Goal: Find specific page/section: Find specific page/section

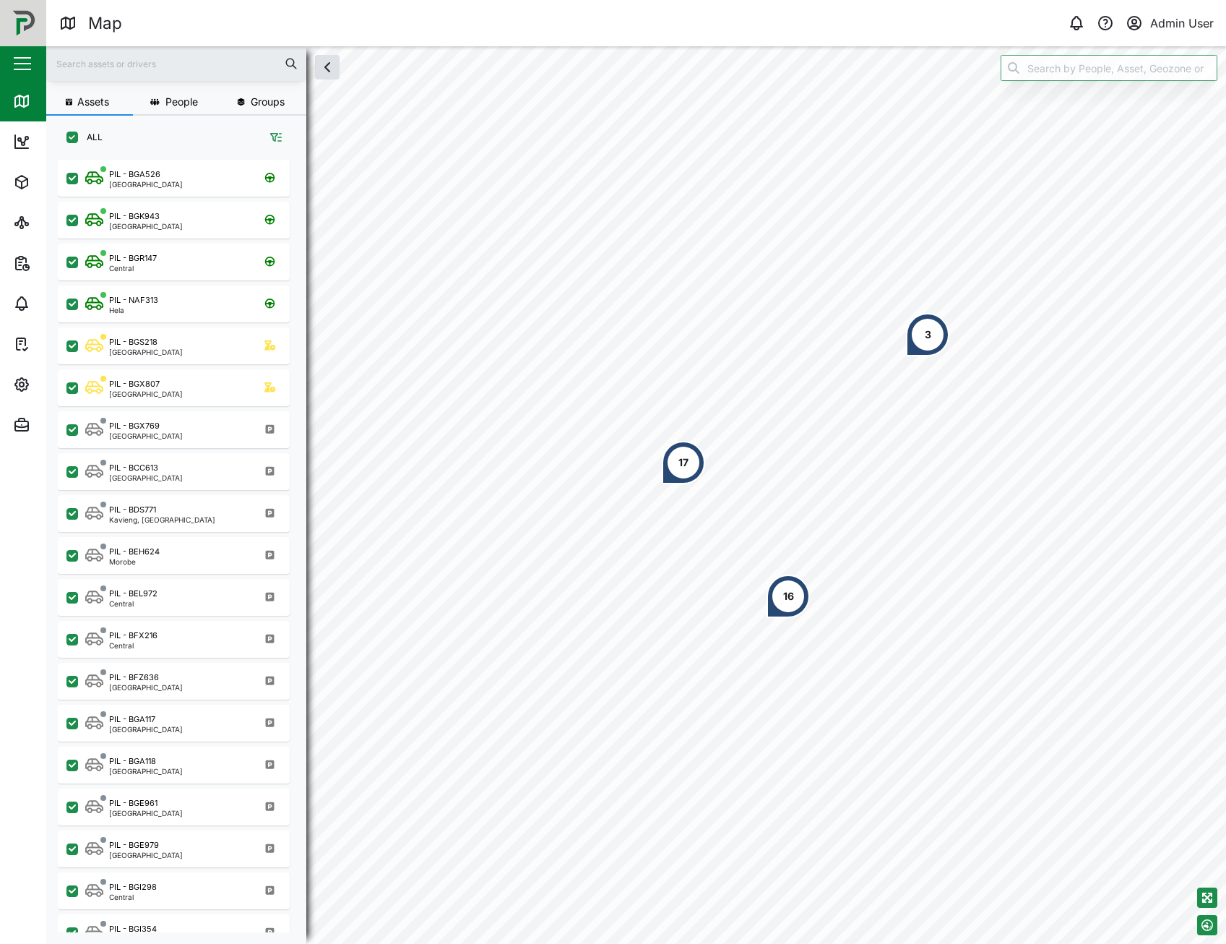
scroll to position [767, 226]
click at [782, 611] on div "16" at bounding box center [788, 595] width 43 height 43
click at [955, 611] on div "5" at bounding box center [960, 606] width 43 height 43
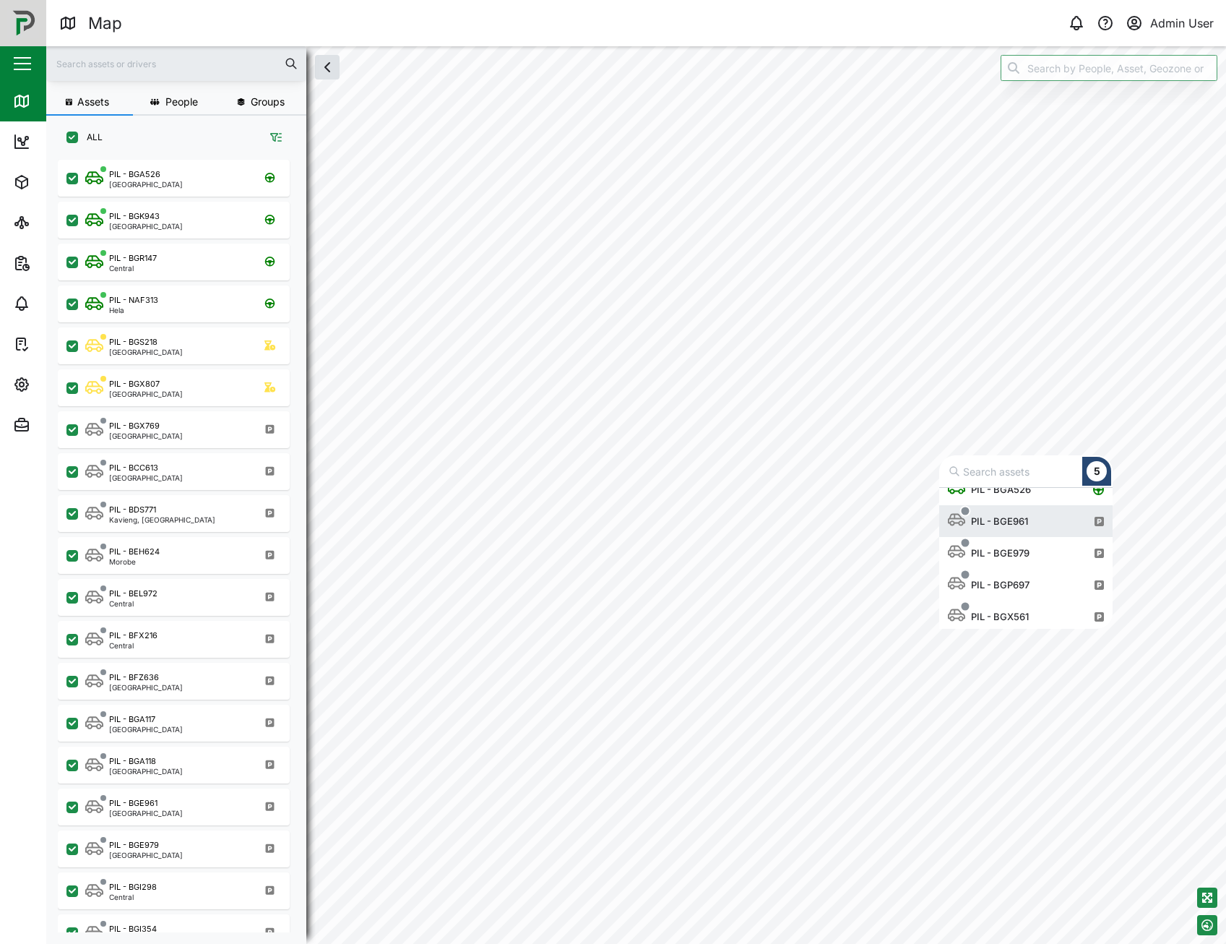
scroll to position [18, 0]
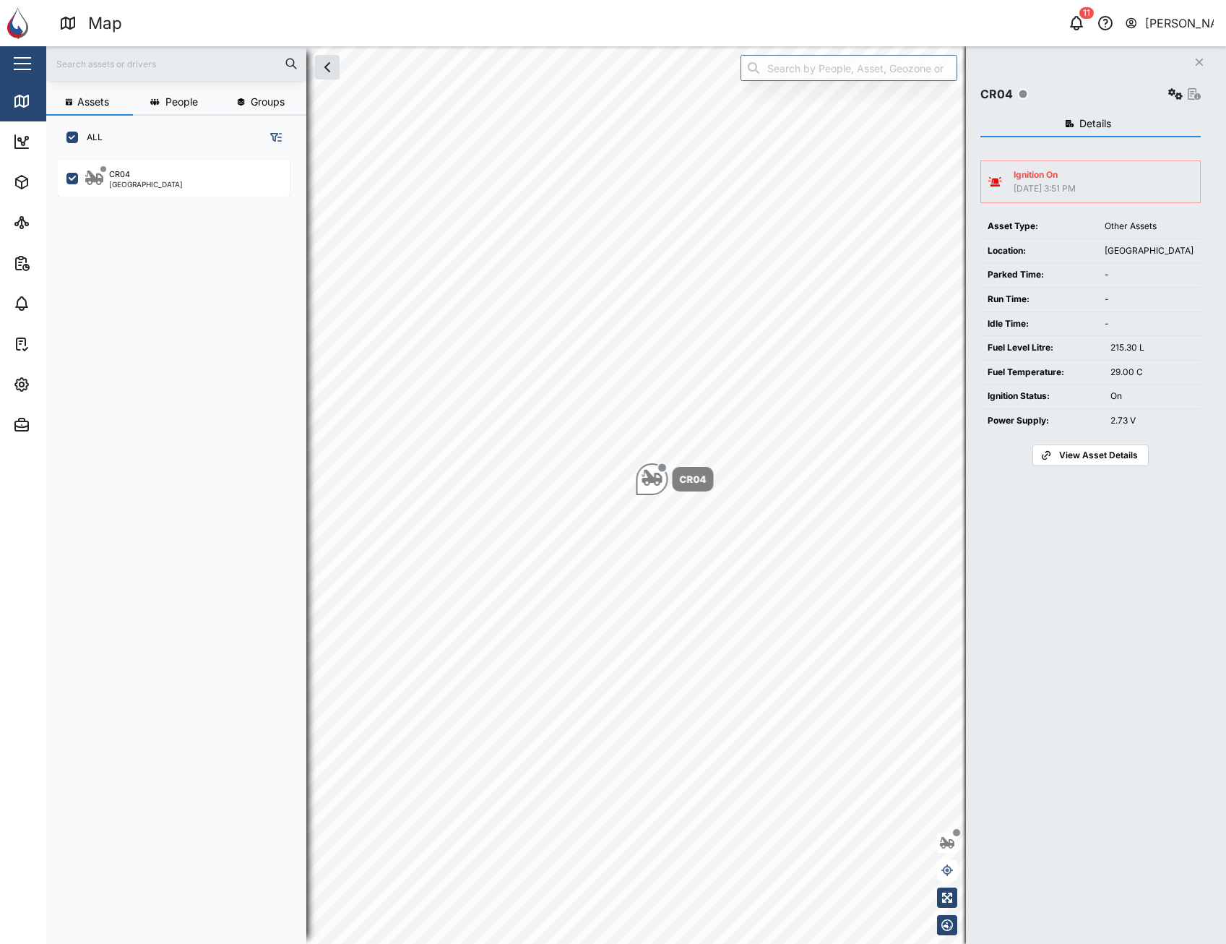
scroll to position [767, 226]
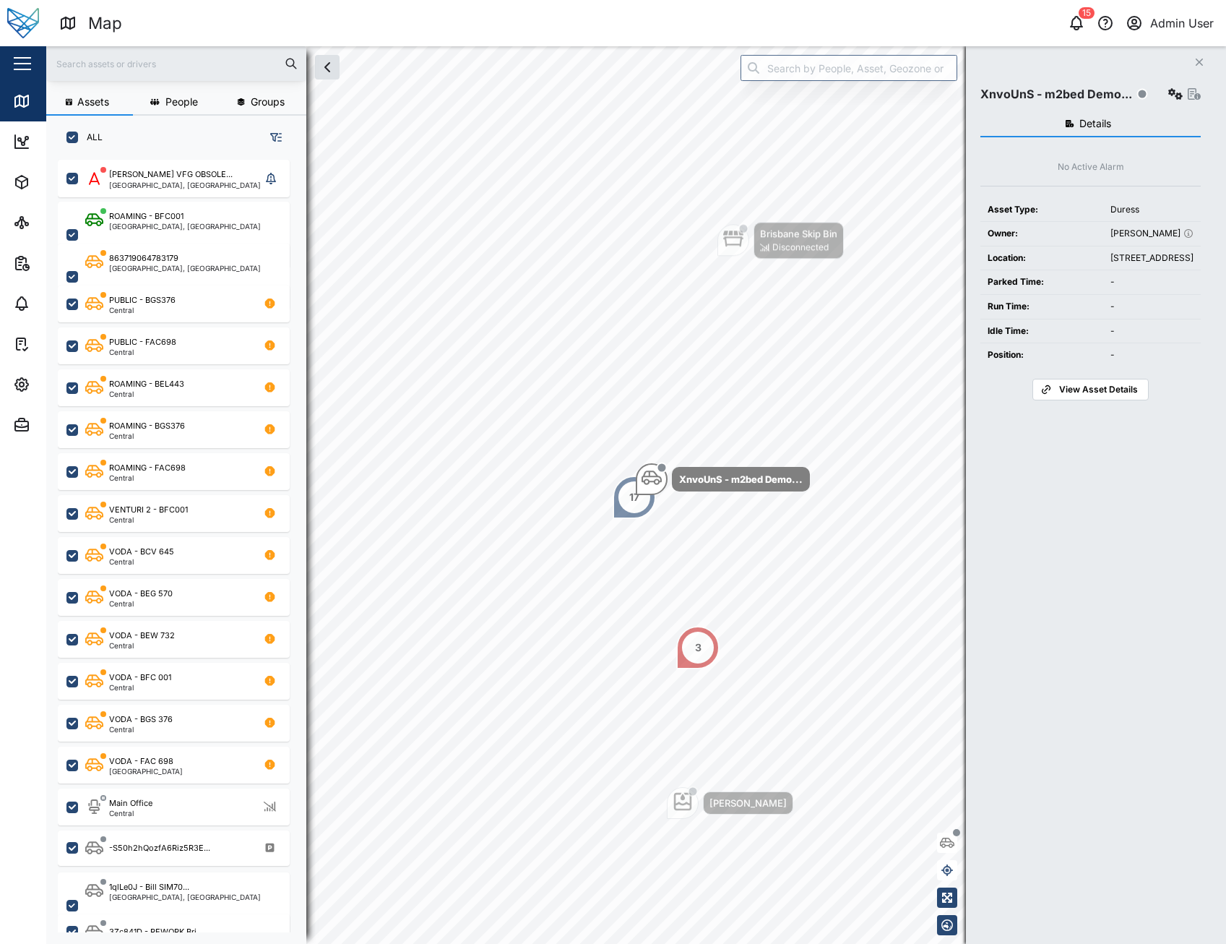
scroll to position [767, 226]
